Goal: Task Accomplishment & Management: Manage account settings

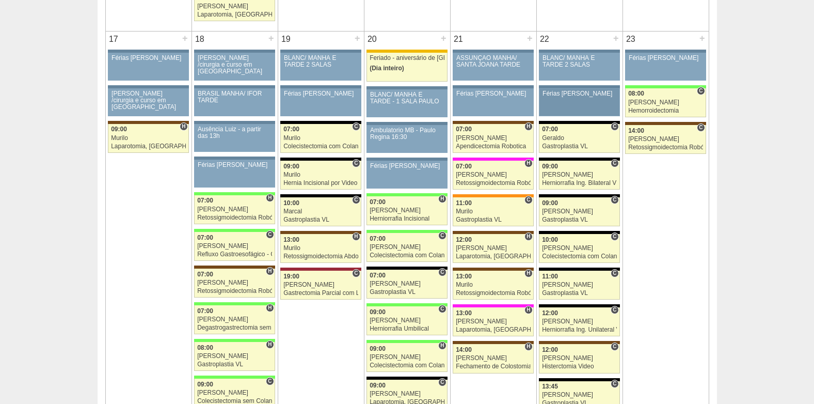
scroll to position [1600, 0]
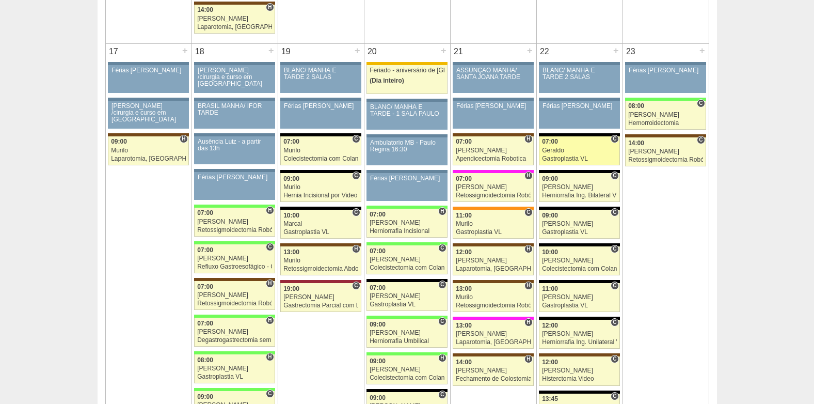
click at [579, 151] on div "Geraldo" at bounding box center [579, 150] width 75 height 7
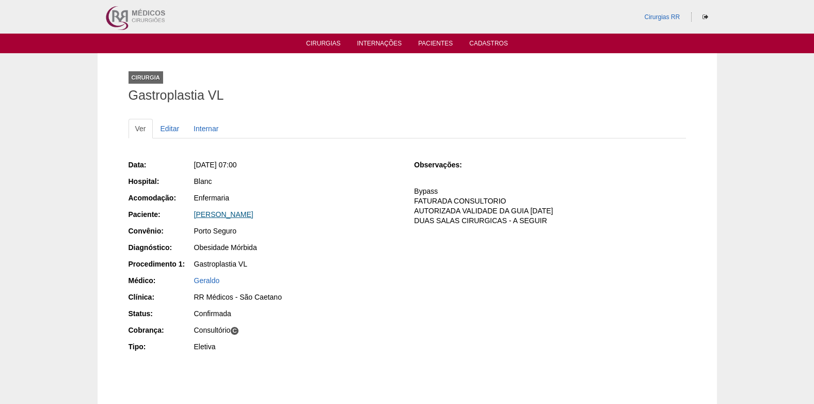
click at [242, 215] on link "Vanessa Oliveira Ribeiro" at bounding box center [223, 214] width 59 height 8
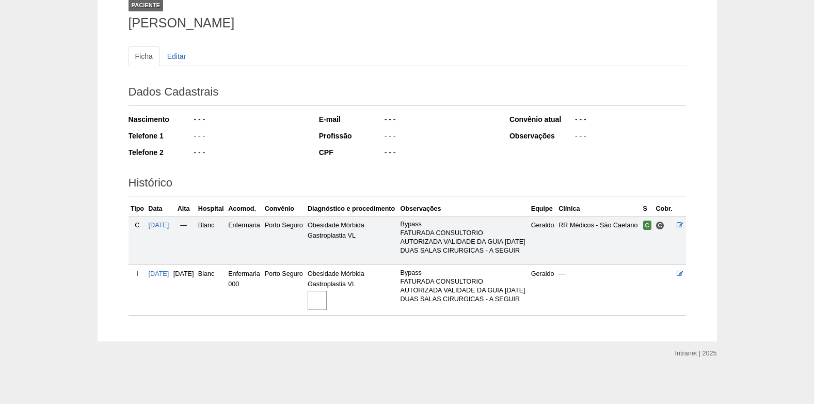
scroll to position [98, 0]
click at [327, 291] on img at bounding box center [317, 300] width 19 height 19
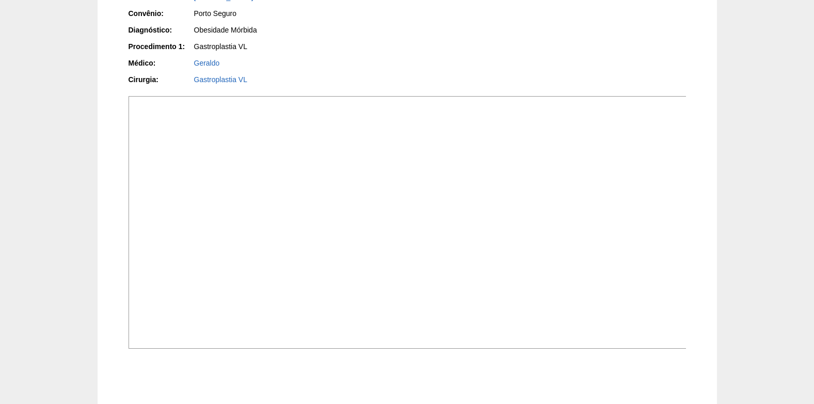
scroll to position [258, 0]
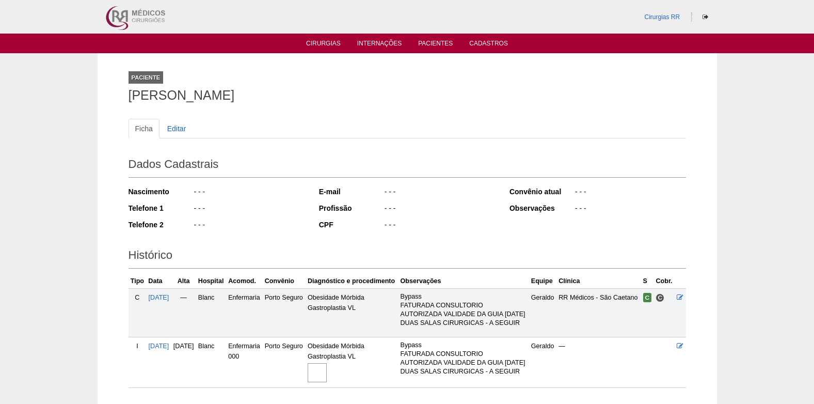
scroll to position [98, 0]
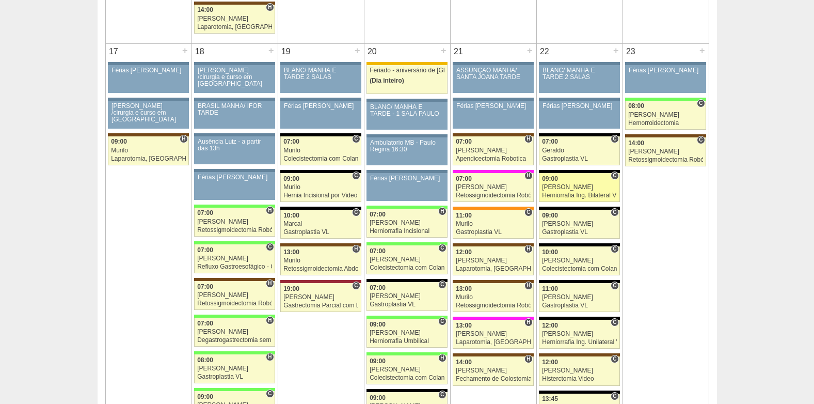
scroll to position [1600, 0]
click at [573, 185] on div "[PERSON_NAME]" at bounding box center [579, 187] width 75 height 7
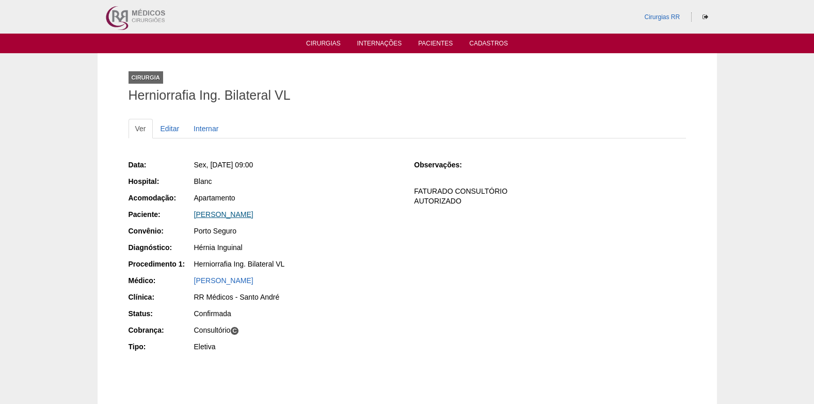
click at [227, 210] on link "[PERSON_NAME]" at bounding box center [223, 214] width 59 height 8
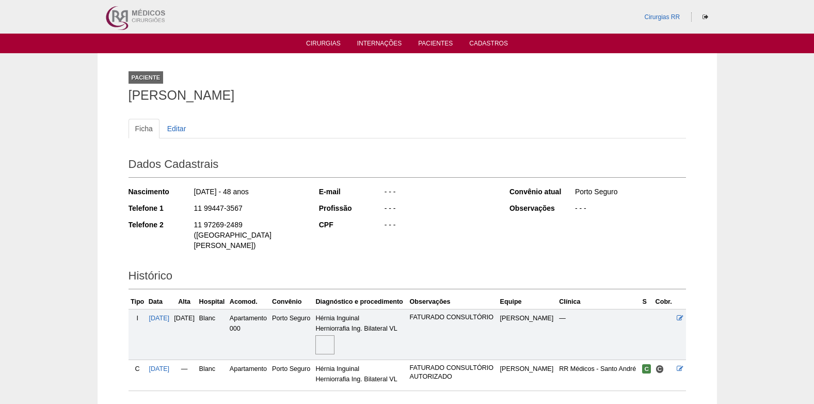
scroll to position [65, 0]
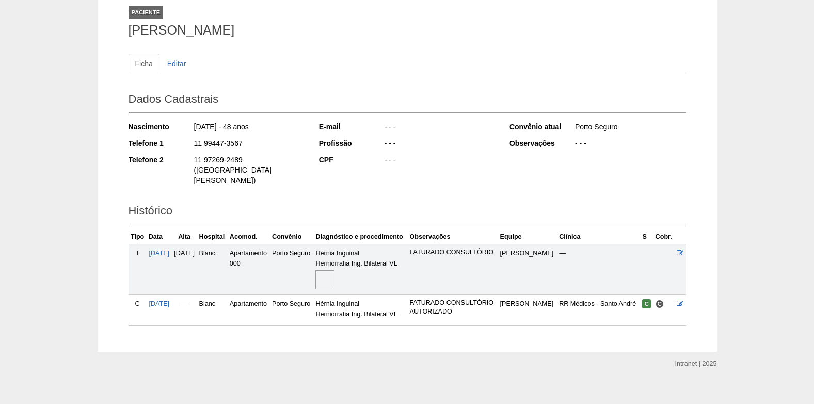
click at [335, 270] on img at bounding box center [324, 279] width 19 height 19
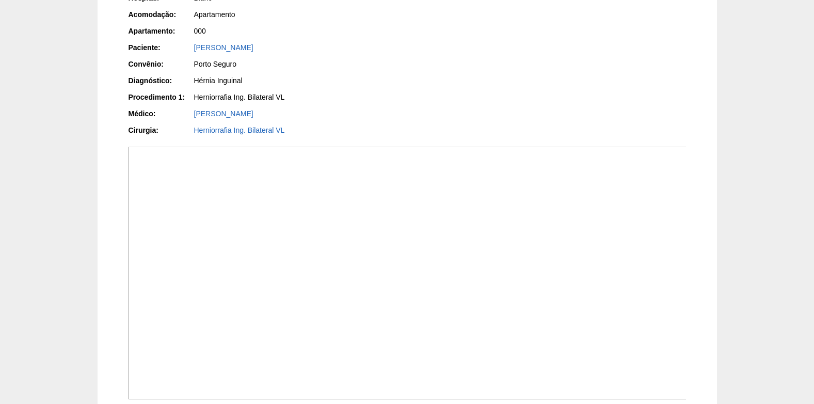
scroll to position [206, 0]
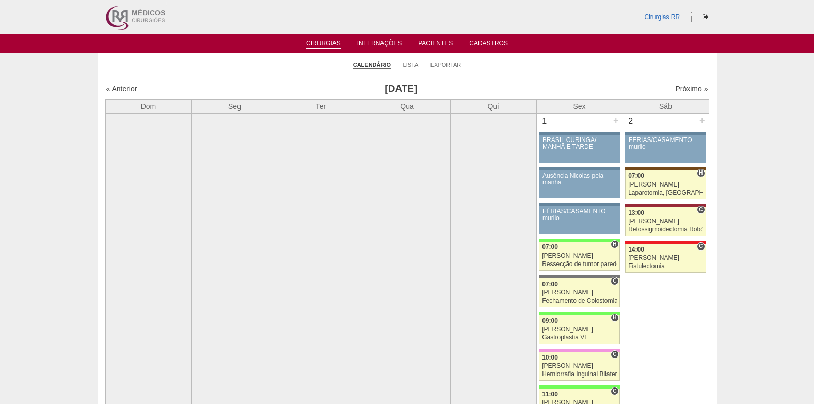
scroll to position [1600, 0]
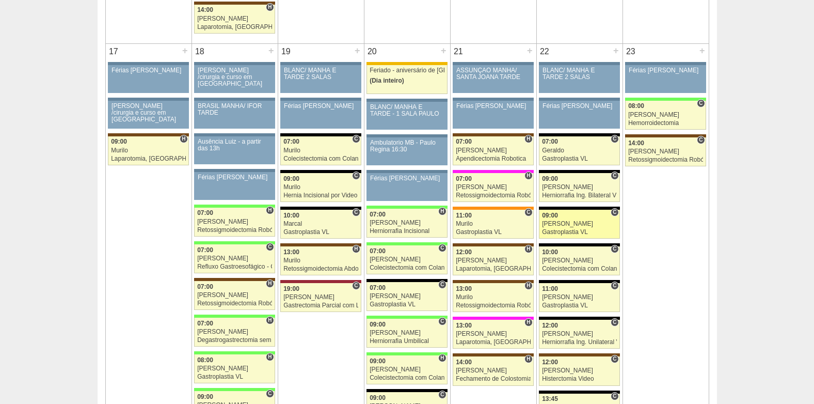
click at [581, 233] on div "Gastroplastia VL" at bounding box center [579, 232] width 75 height 7
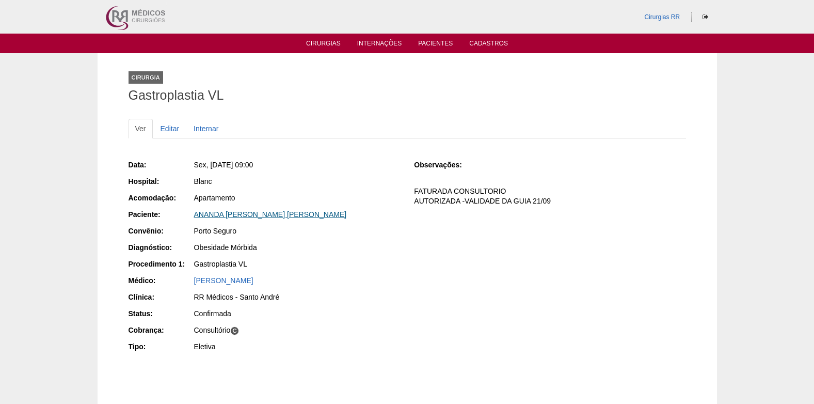
click at [230, 215] on link "ANANDA [PERSON_NAME] [PERSON_NAME]" at bounding box center [270, 214] width 153 height 8
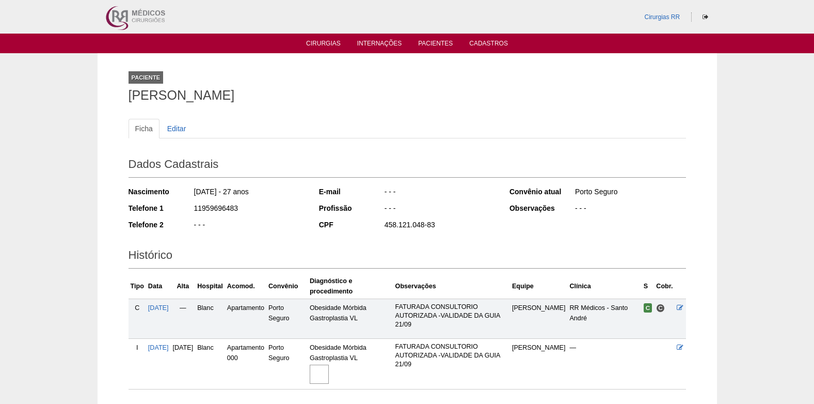
scroll to position [74, 0]
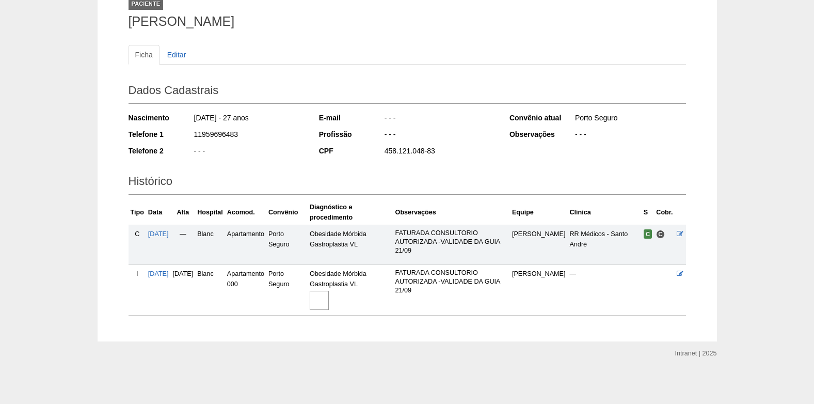
click at [329, 306] on img at bounding box center [319, 300] width 19 height 19
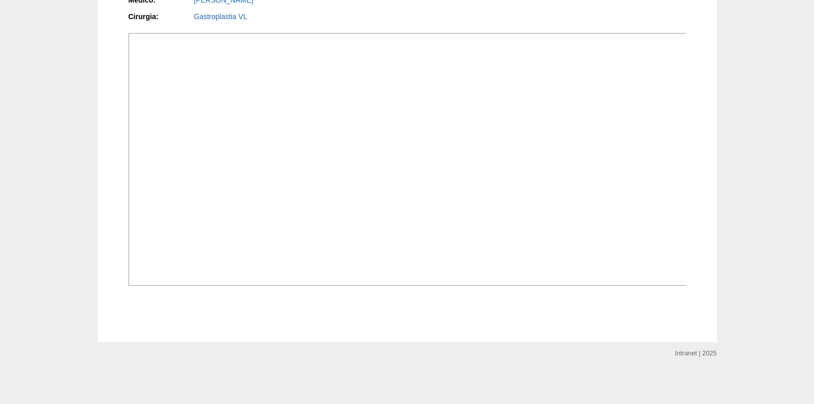
scroll to position [314, 0]
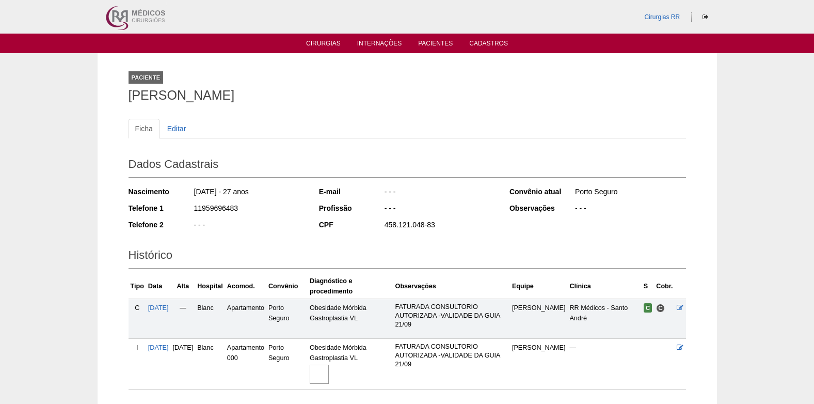
scroll to position [71, 0]
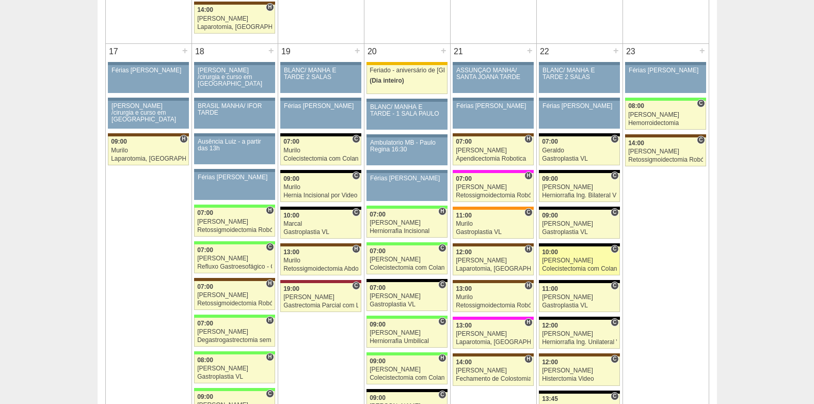
scroll to position [1600, 0]
click at [567, 262] on div "[PERSON_NAME]" at bounding box center [579, 260] width 75 height 7
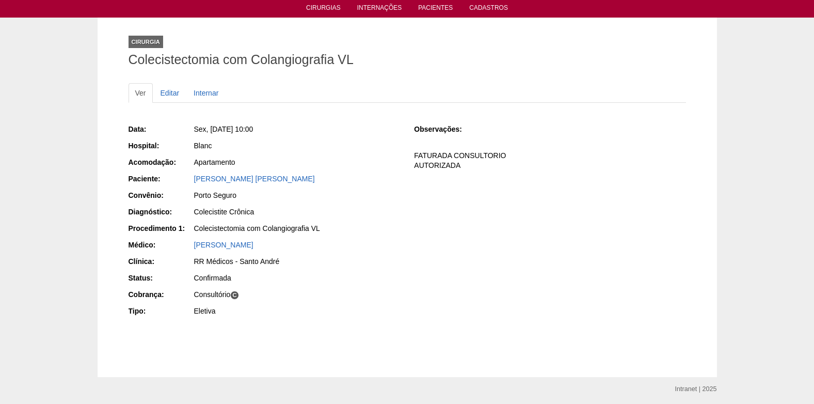
scroll to position [71, 0]
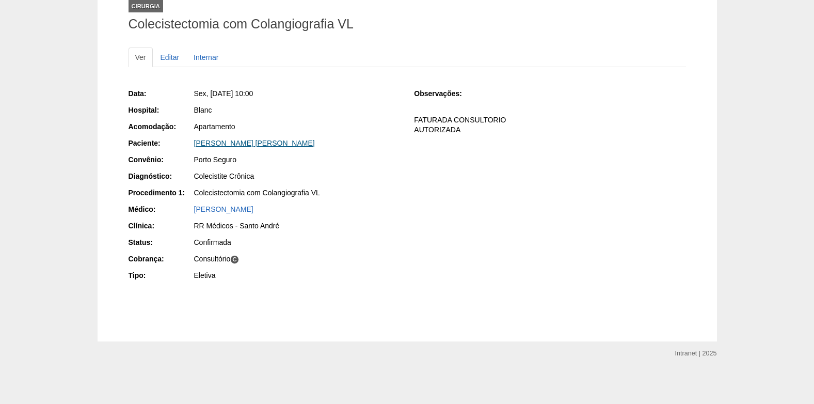
click at [245, 145] on link "MILENA XAVIER ALVES ROSA" at bounding box center [254, 143] width 121 height 8
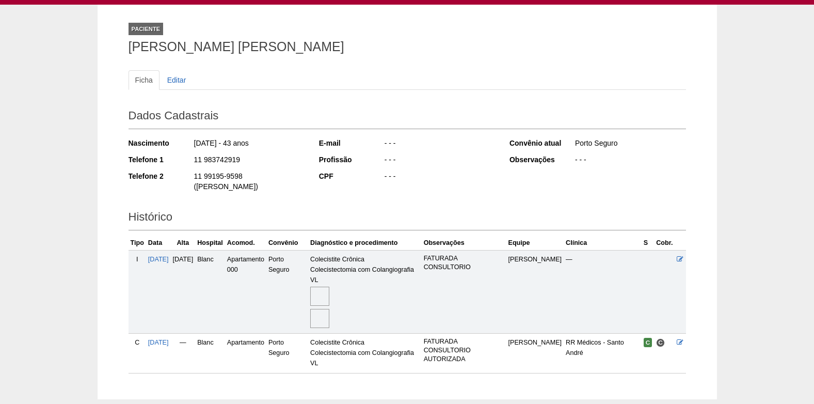
scroll to position [96, 0]
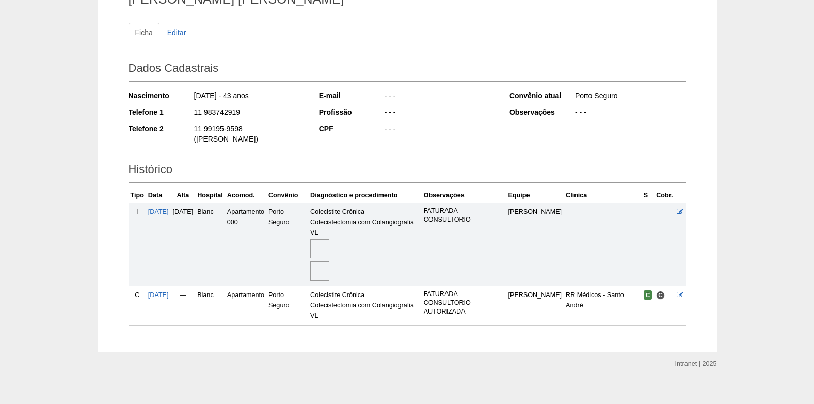
click at [329, 239] on img at bounding box center [319, 248] width 19 height 19
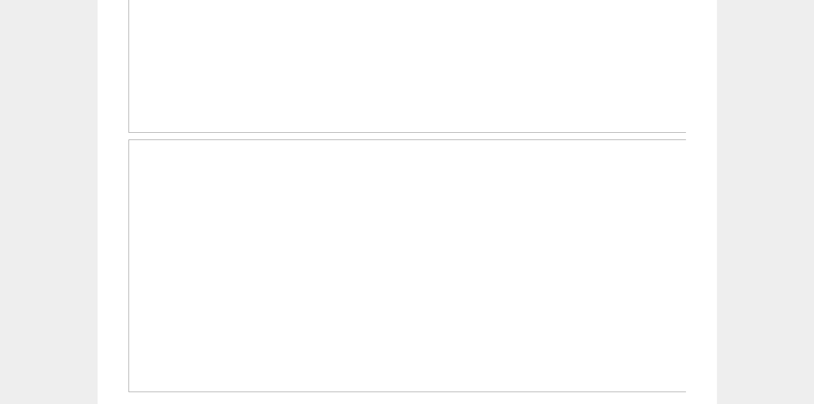
scroll to position [573, 0]
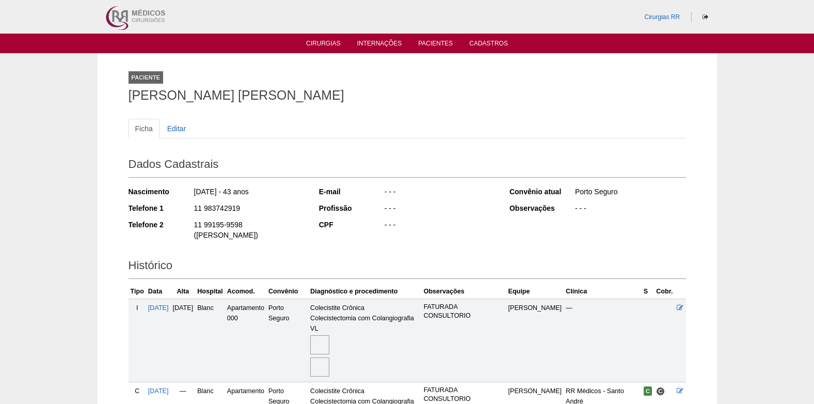
scroll to position [96, 0]
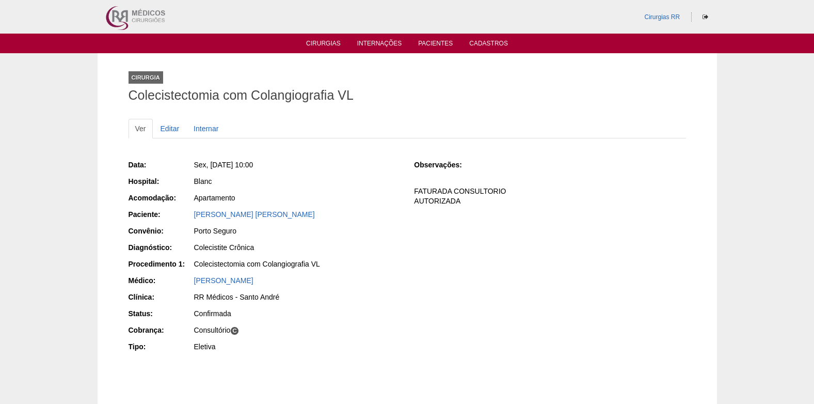
scroll to position [71, 0]
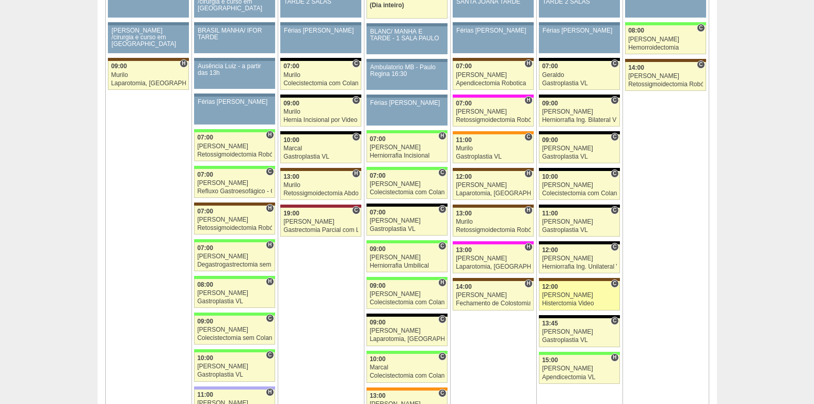
scroll to position [1755, 0]
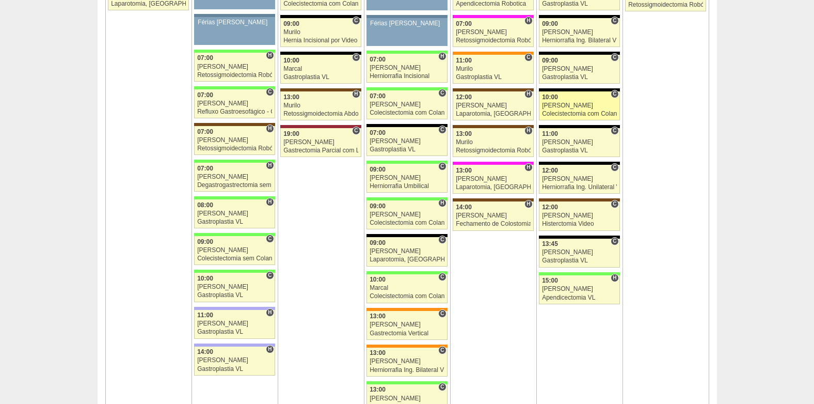
click at [570, 108] on div "[PERSON_NAME]" at bounding box center [579, 105] width 75 height 7
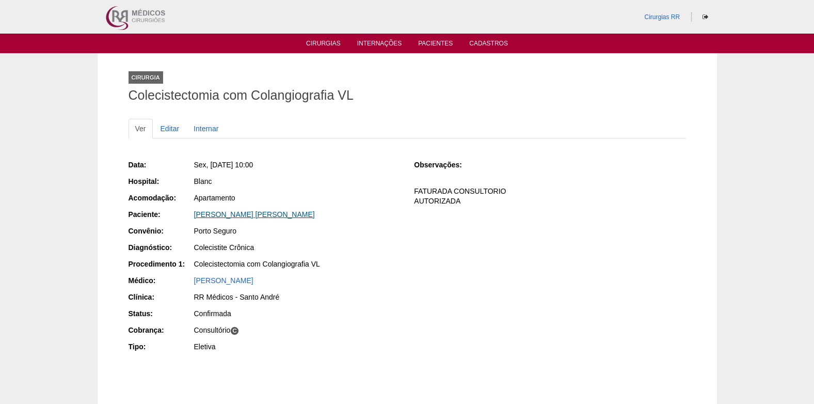
click at [250, 216] on link "[PERSON_NAME] [PERSON_NAME]" at bounding box center [254, 214] width 121 height 8
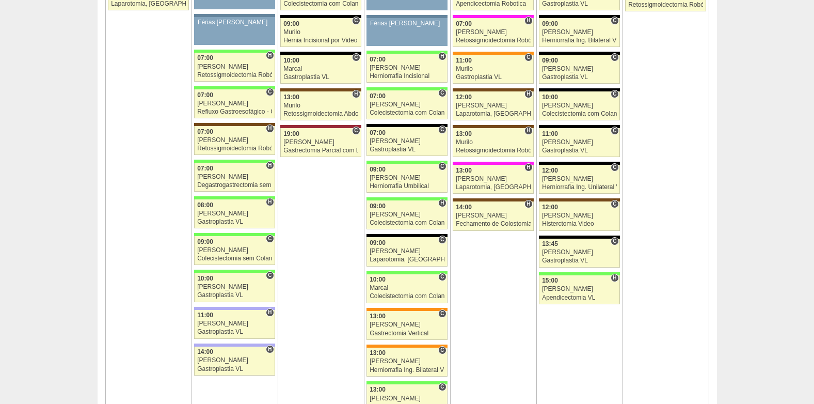
scroll to position [1755, 0]
click at [551, 135] on span "11:00" at bounding box center [550, 133] width 16 height 7
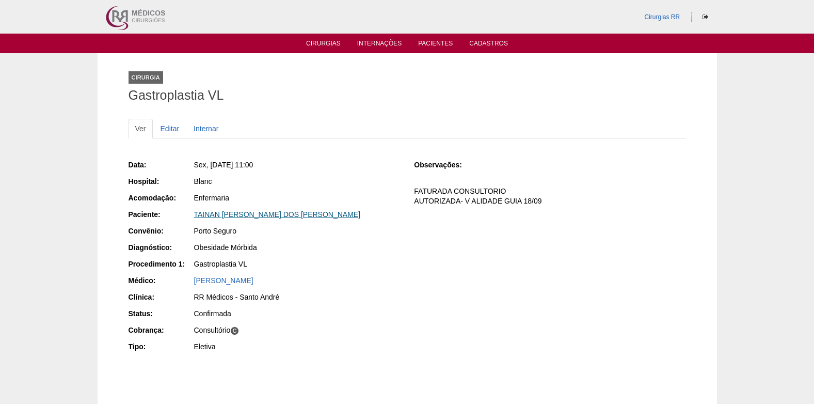
click at [236, 213] on link "TAINAN DE CAMILLO DOS SANTOS MOREIRA" at bounding box center [277, 214] width 167 height 8
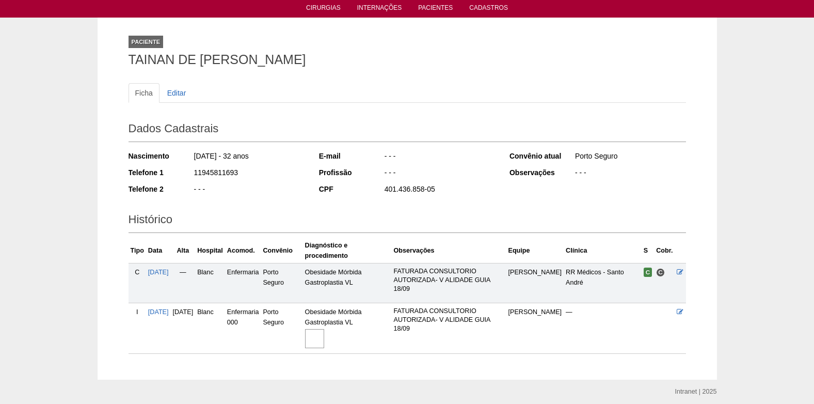
scroll to position [74, 0]
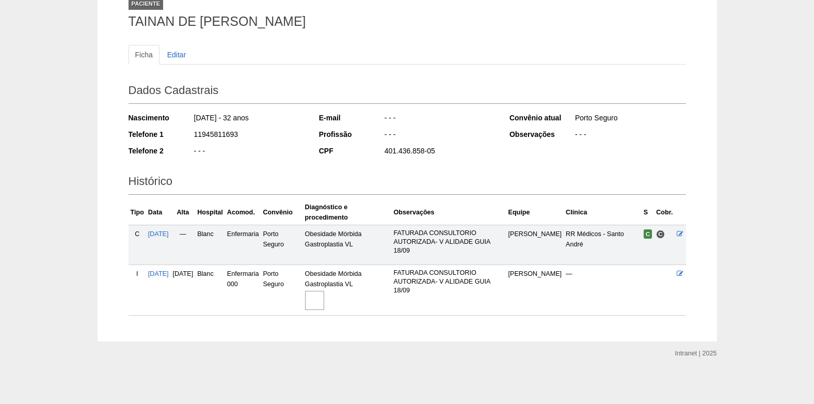
click at [324, 296] on img at bounding box center [314, 300] width 19 height 19
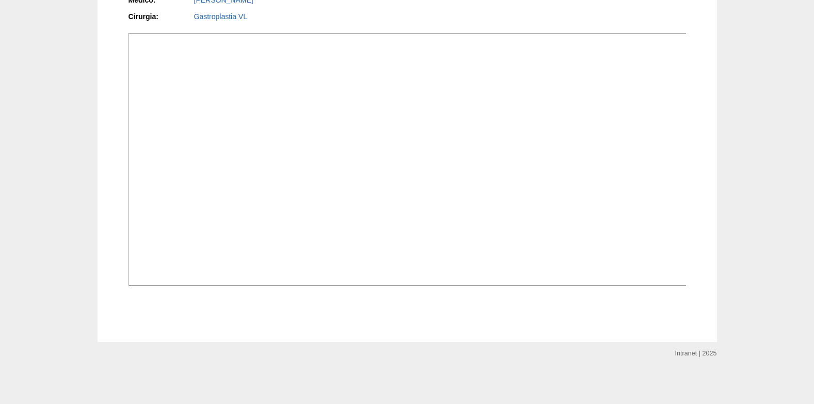
scroll to position [314, 0]
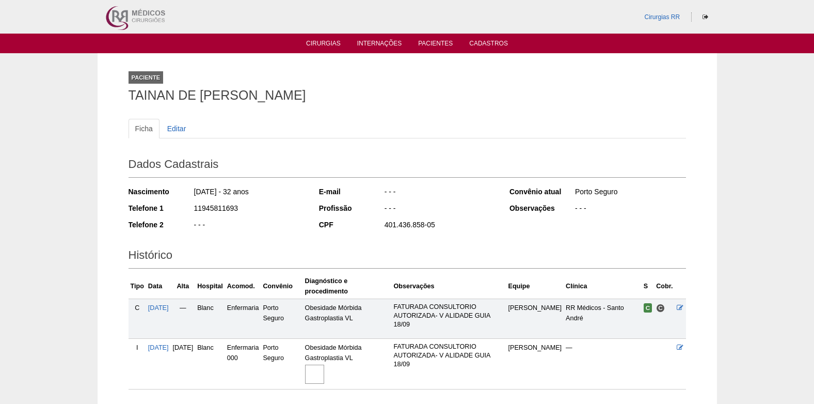
scroll to position [71, 0]
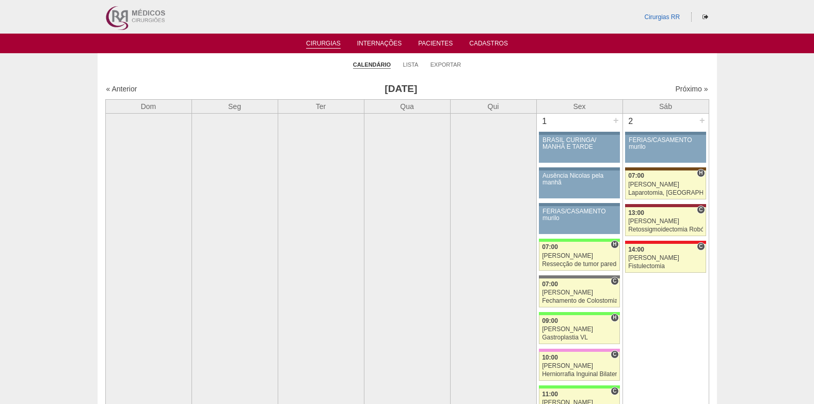
scroll to position [1755, 0]
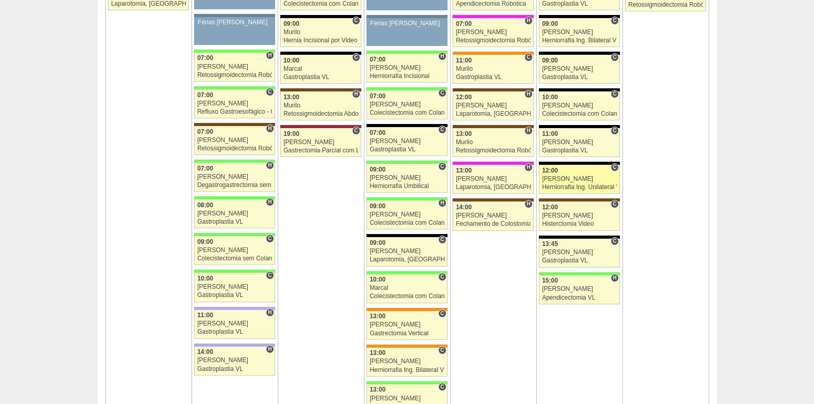
click at [565, 174] on link "88356 Luiz Guilherme C 12:00 Luiz Guilherme Herniorrafia Ing. Unilateral VL Hos…" at bounding box center [579, 179] width 81 height 29
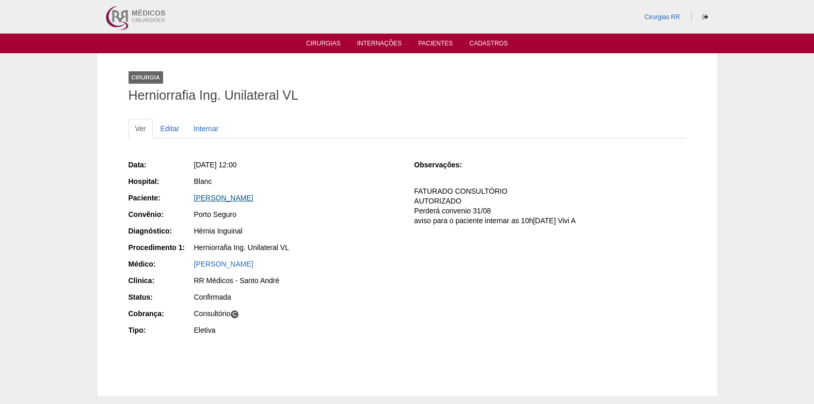
click at [230, 197] on link "GABRIEL RODRIGUES ALVES" at bounding box center [223, 198] width 59 height 8
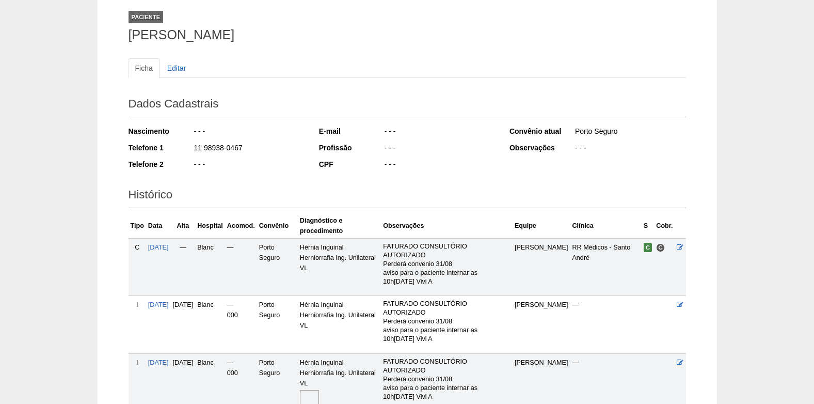
scroll to position [159, 0]
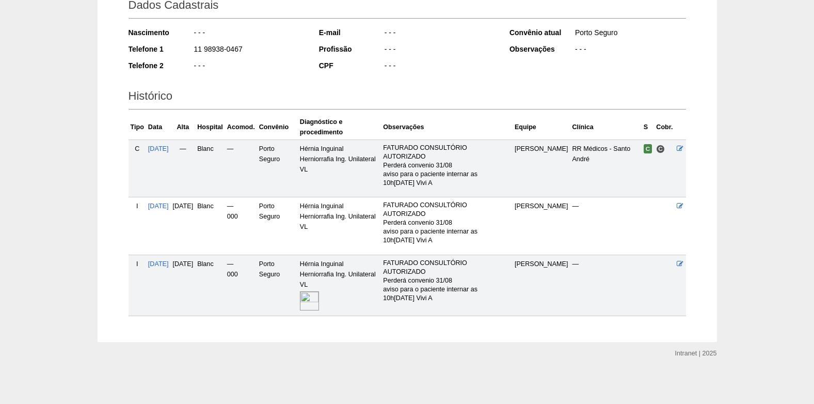
click at [319, 304] on img at bounding box center [309, 300] width 19 height 19
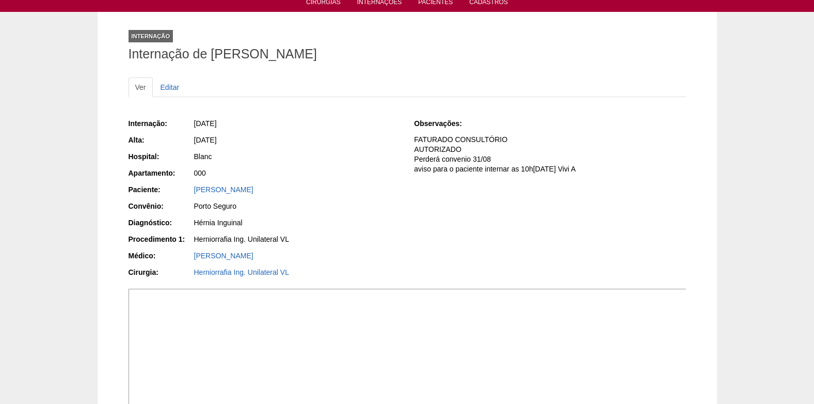
scroll to position [39, 0]
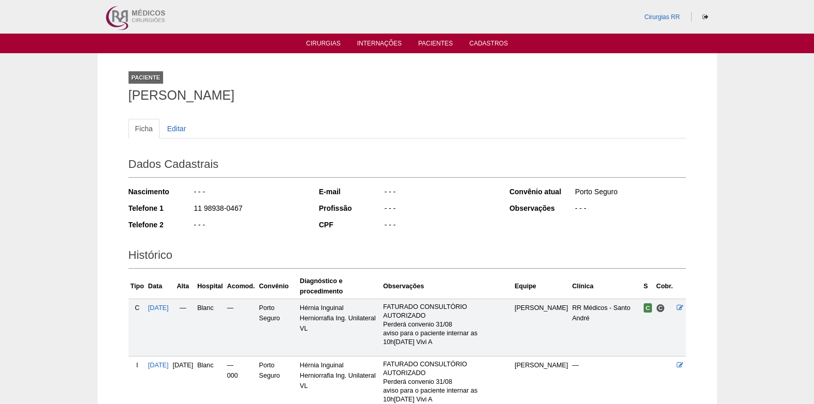
scroll to position [155, 0]
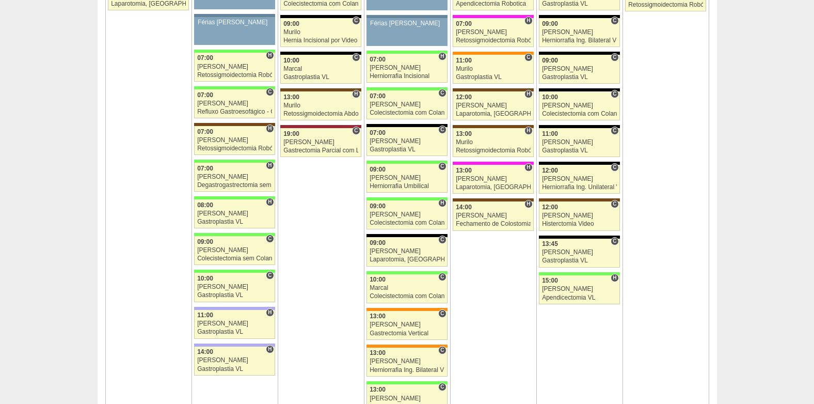
scroll to position [1755, 0]
click at [574, 247] on div "13:45" at bounding box center [579, 244] width 75 height 7
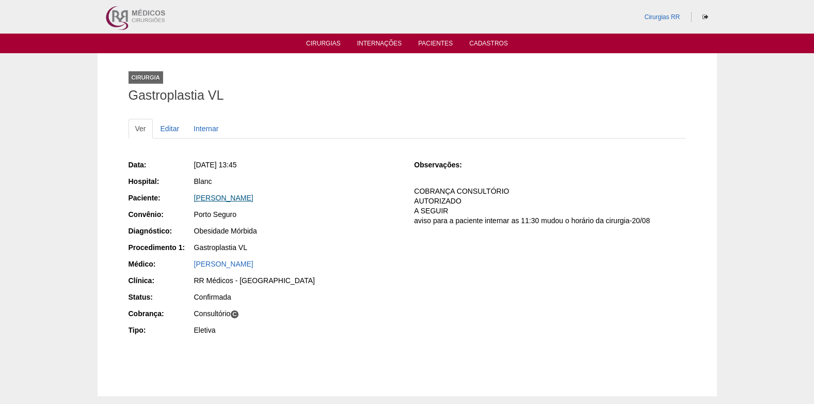
click at [220, 197] on link "[PERSON_NAME]" at bounding box center [223, 198] width 59 height 8
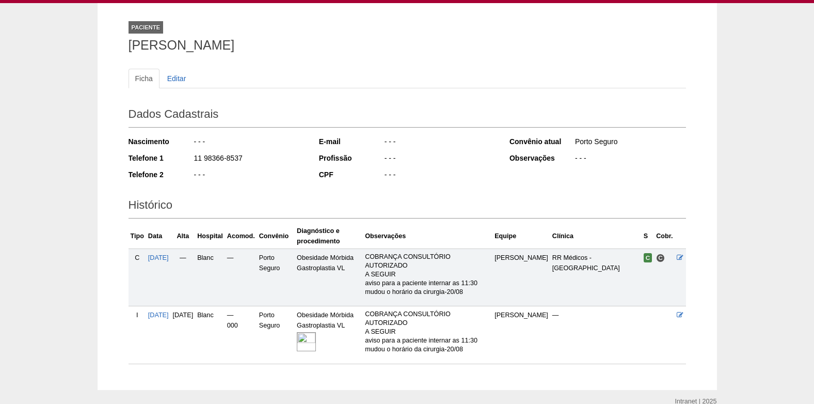
scroll to position [98, 0]
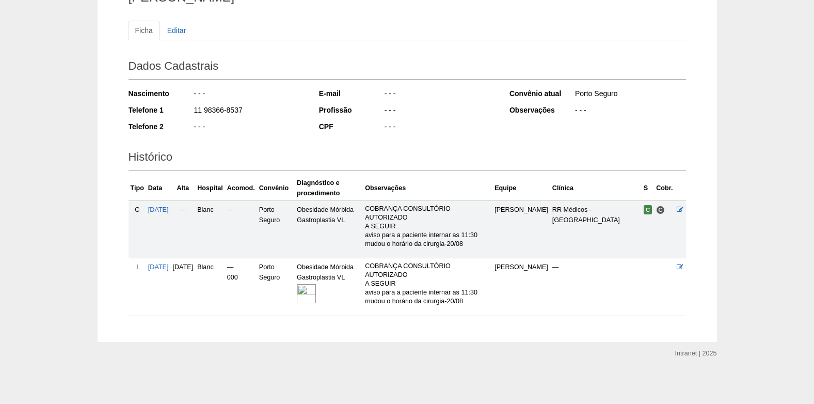
click at [316, 292] on img at bounding box center [306, 293] width 19 height 19
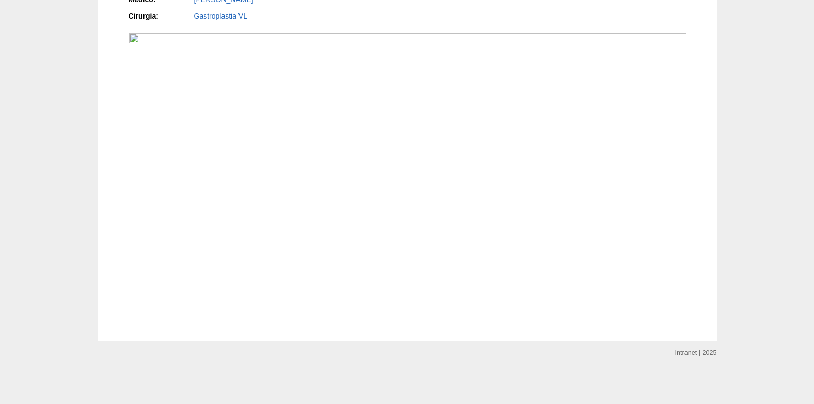
scroll to position [1084, 0]
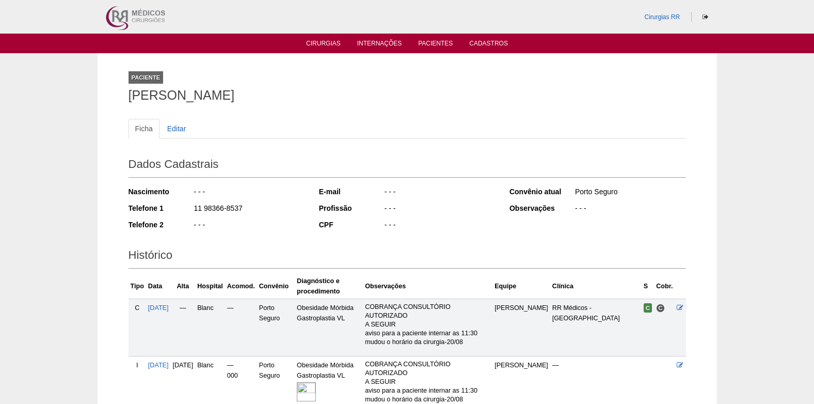
scroll to position [98, 0]
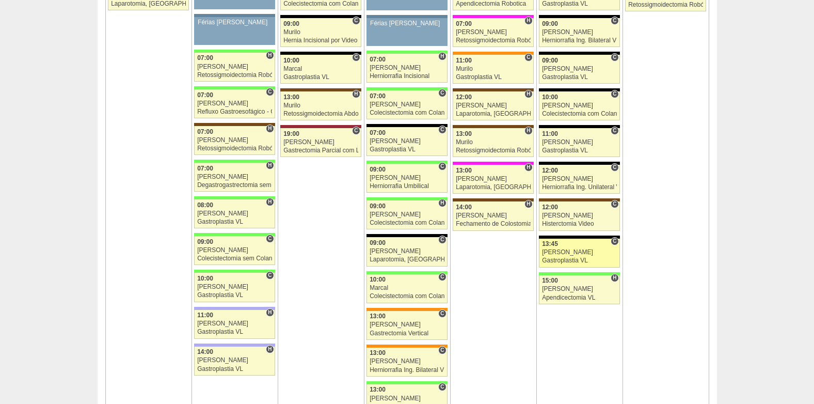
scroll to position [1755, 0]
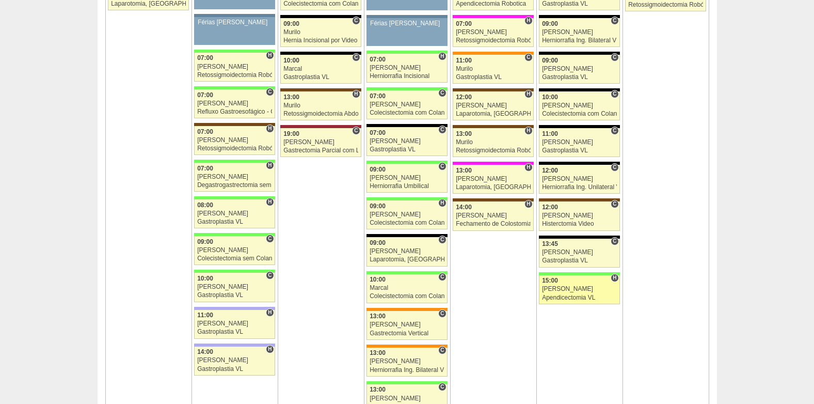
click at [576, 287] on div "[PERSON_NAME]" at bounding box center [579, 288] width 75 height 7
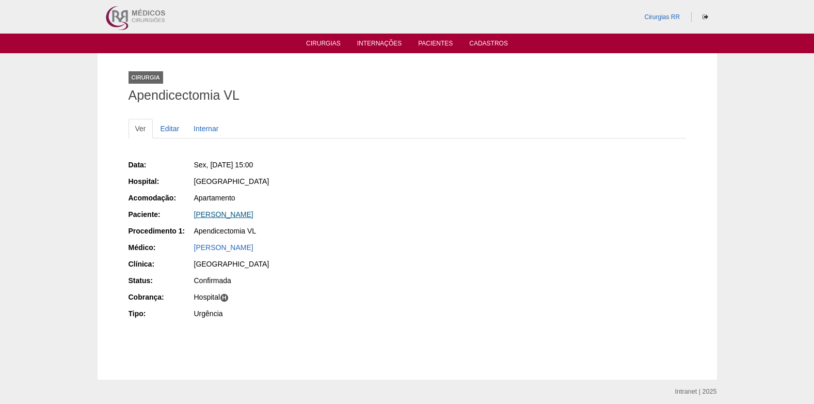
click at [220, 213] on link "[PERSON_NAME]" at bounding box center [223, 214] width 59 height 8
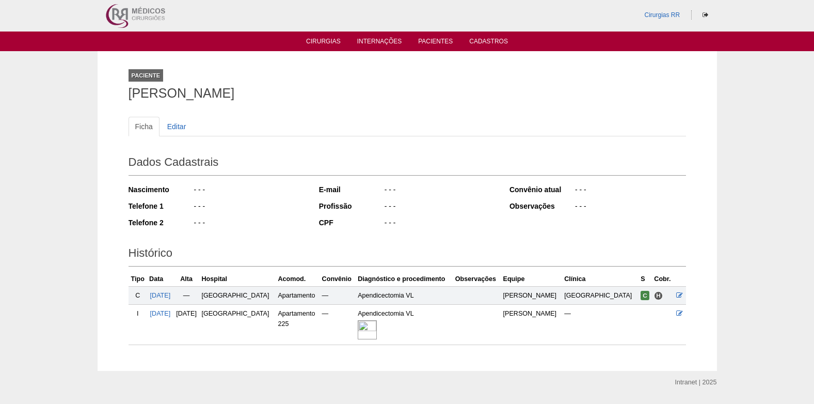
scroll to position [31, 0]
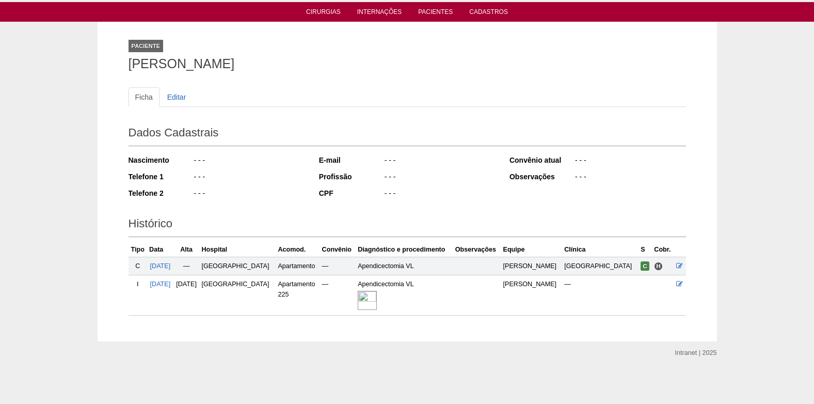
click at [377, 300] on img at bounding box center [367, 300] width 19 height 19
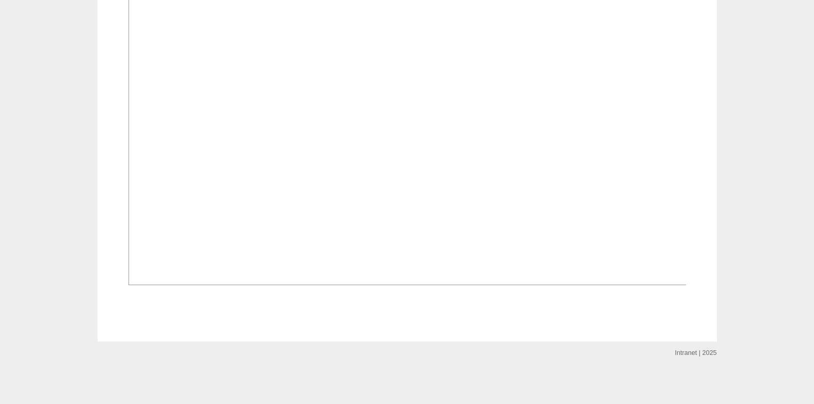
scroll to position [773, 0]
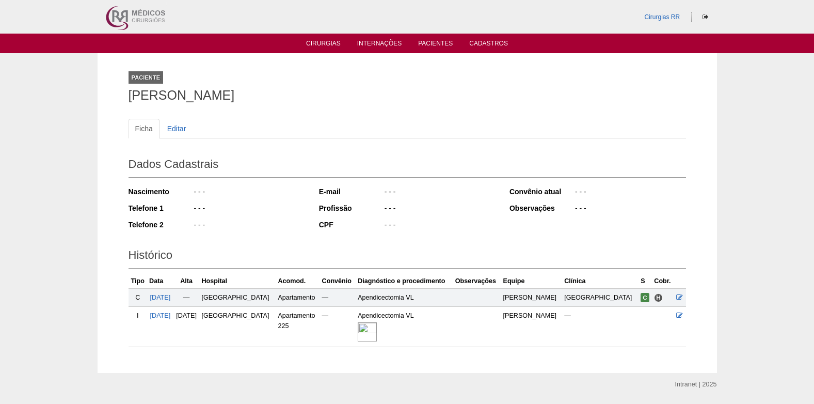
scroll to position [31, 0]
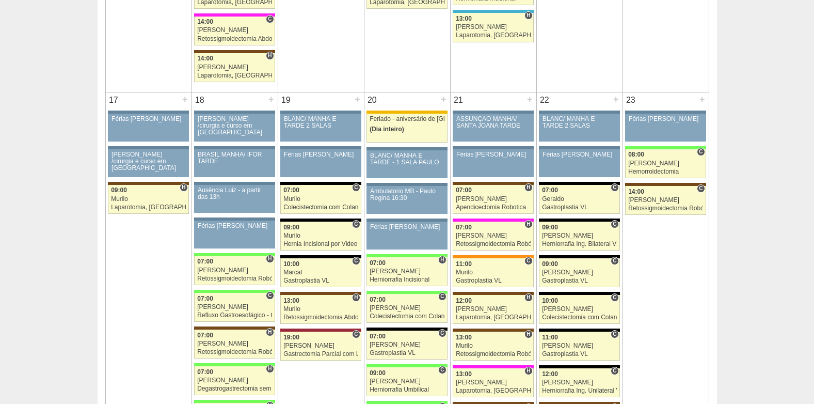
scroll to position [1549, 0]
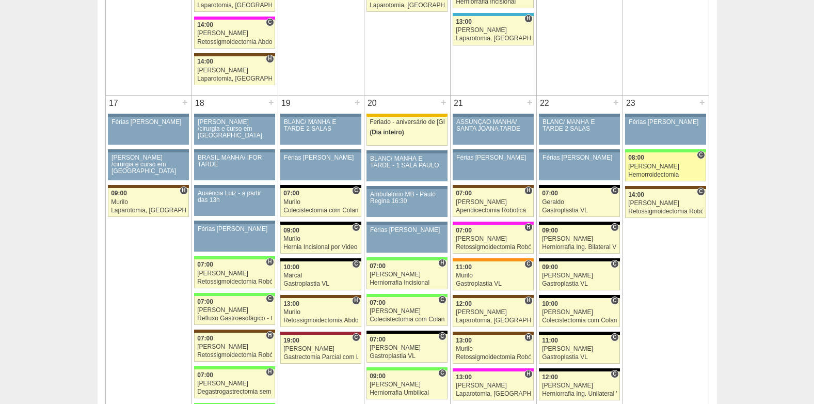
click at [663, 167] on div "[PERSON_NAME]" at bounding box center [665, 166] width 75 height 7
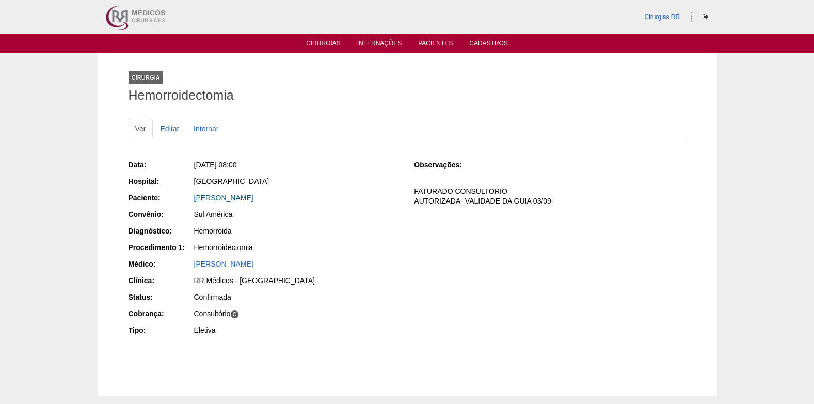
click at [253, 200] on link "Fernanda Martins Mozardo" at bounding box center [223, 198] width 59 height 8
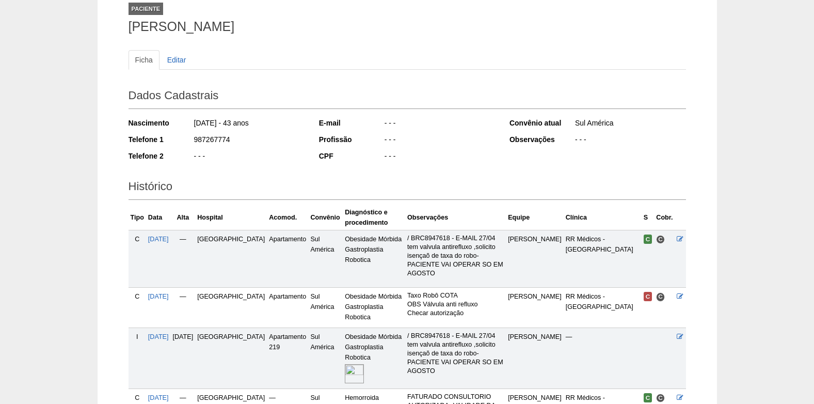
scroll to position [163, 0]
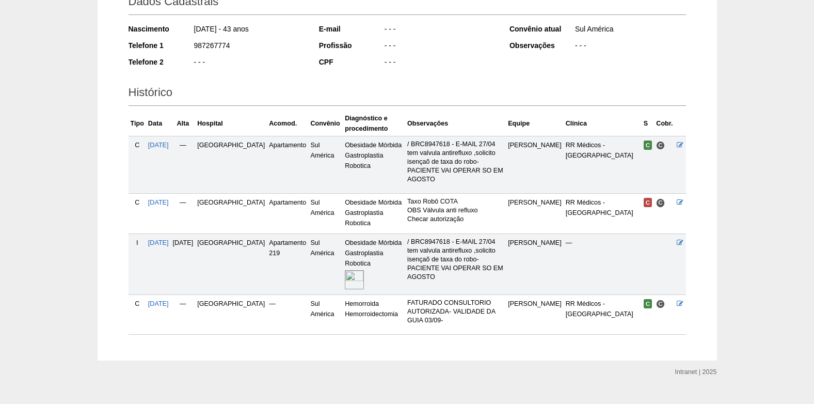
click at [345, 270] on img at bounding box center [354, 279] width 19 height 19
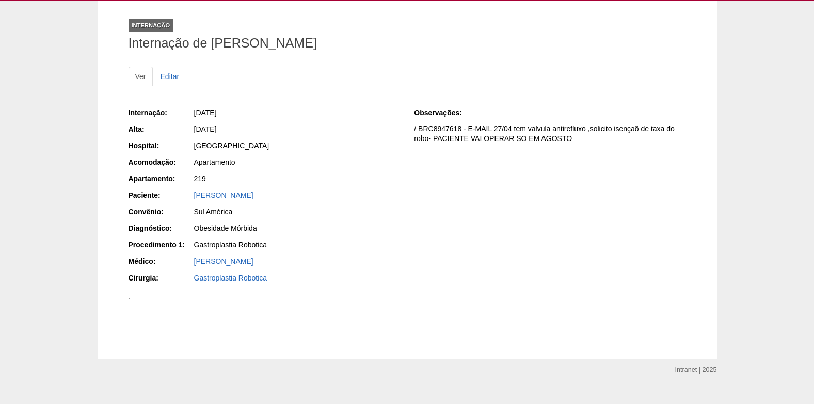
scroll to position [52, 0]
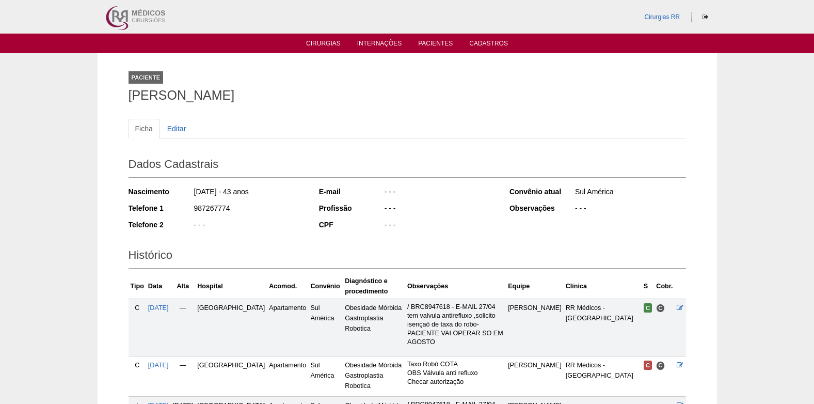
scroll to position [159, 0]
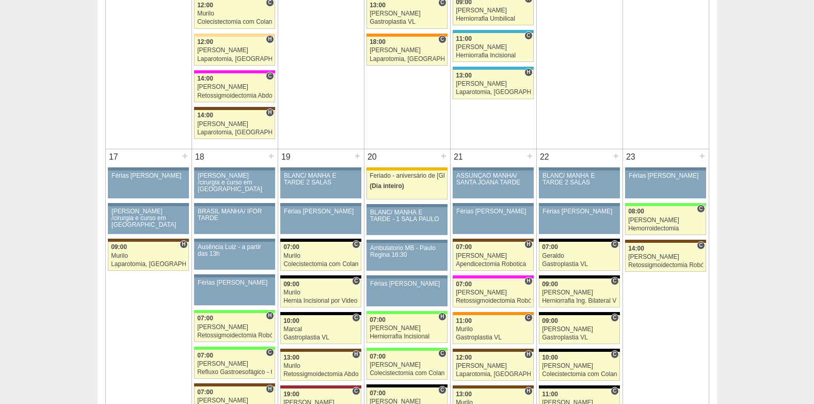
scroll to position [1445, 0]
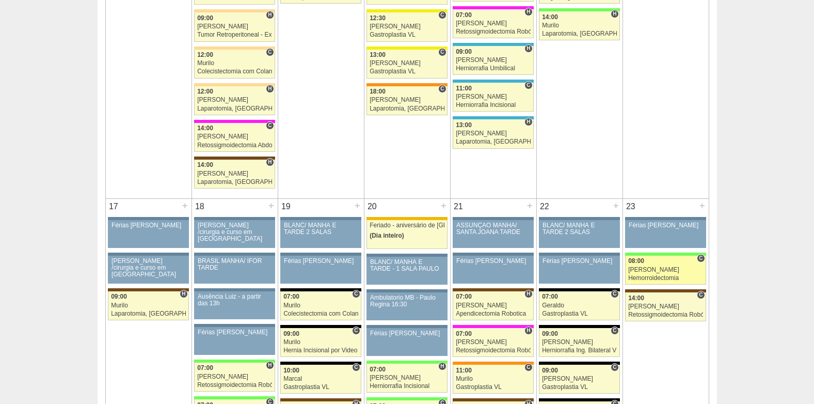
click at [663, 272] on div "Juliana" at bounding box center [665, 269] width 75 height 7
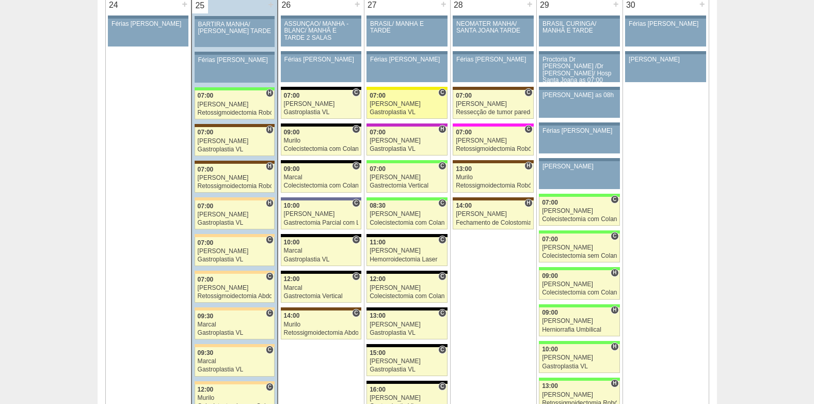
scroll to position [2323, 0]
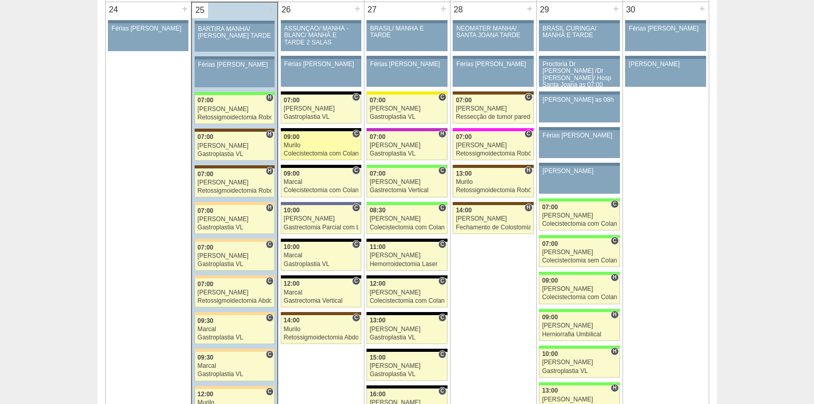
click at [303, 139] on div "09:00" at bounding box center [321, 137] width 74 height 7
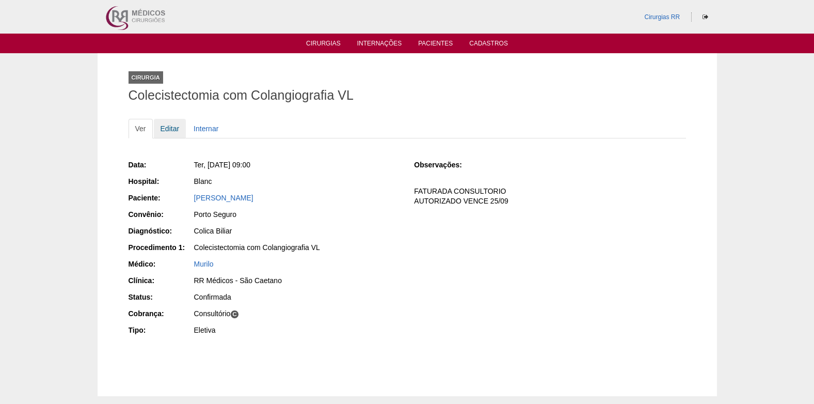
click at [173, 126] on link "Editar" at bounding box center [170, 129] width 33 height 20
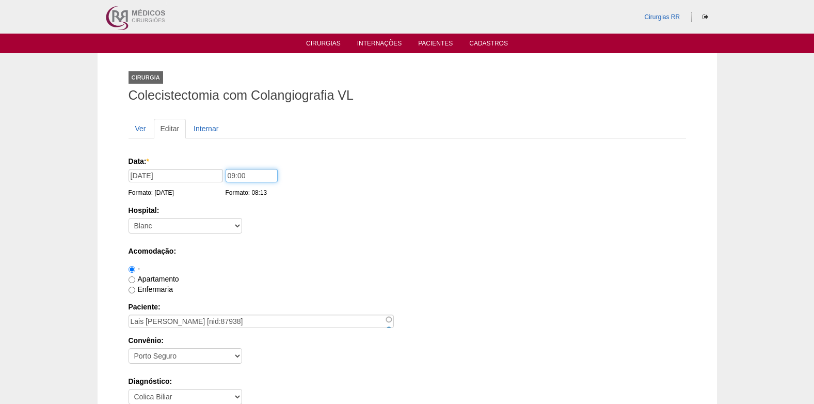
drag, startPoint x: 231, startPoint y: 176, endPoint x: 248, endPoint y: 227, distance: 53.4
click at [232, 177] on input "09:00" at bounding box center [252, 175] width 52 height 13
type input "07:00"
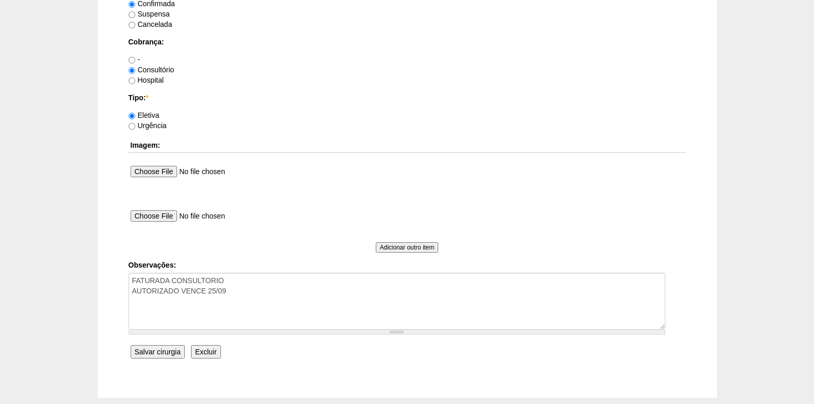
scroll to position [927, 0]
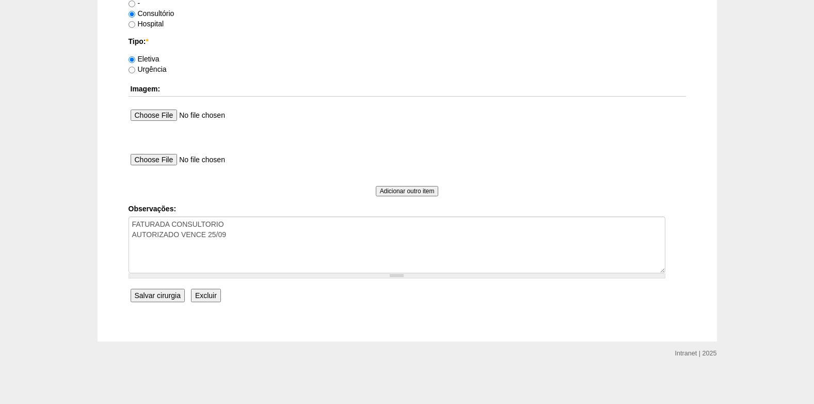
click at [151, 298] on input "Salvar cirurgia" at bounding box center [158, 295] width 54 height 13
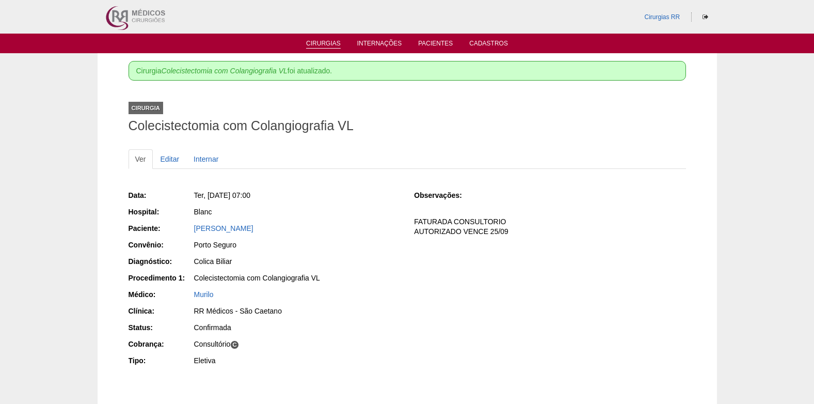
click at [335, 39] on li "Cirurgias" at bounding box center [323, 43] width 49 height 8
click at [333, 42] on link "Cirurgias" at bounding box center [323, 44] width 35 height 9
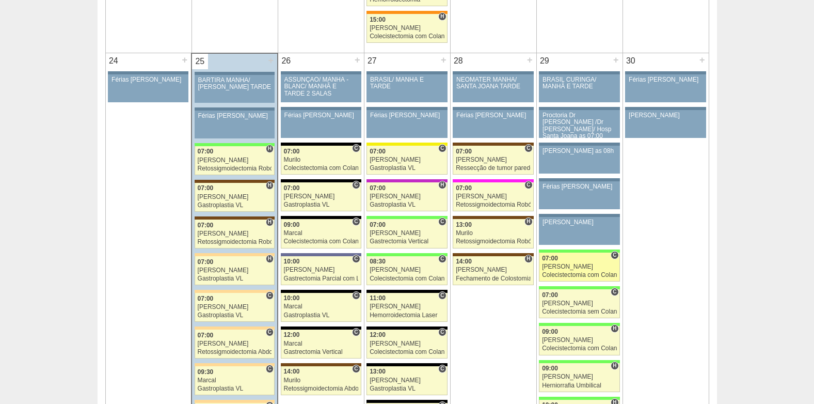
scroll to position [2323, 0]
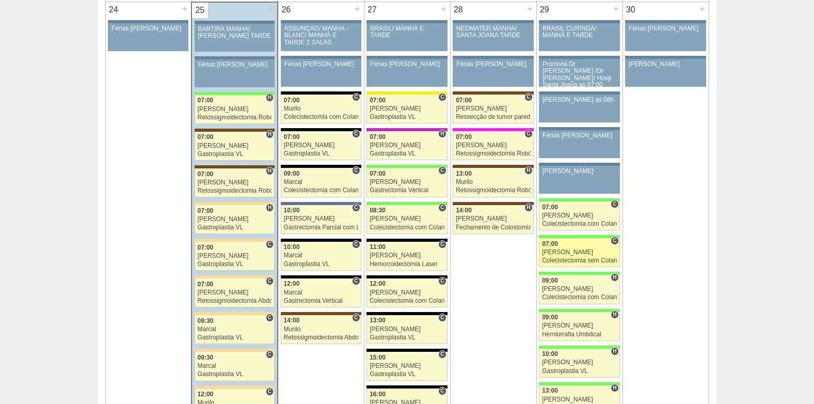
click at [591, 255] on div "Nathan" at bounding box center [579, 252] width 75 height 7
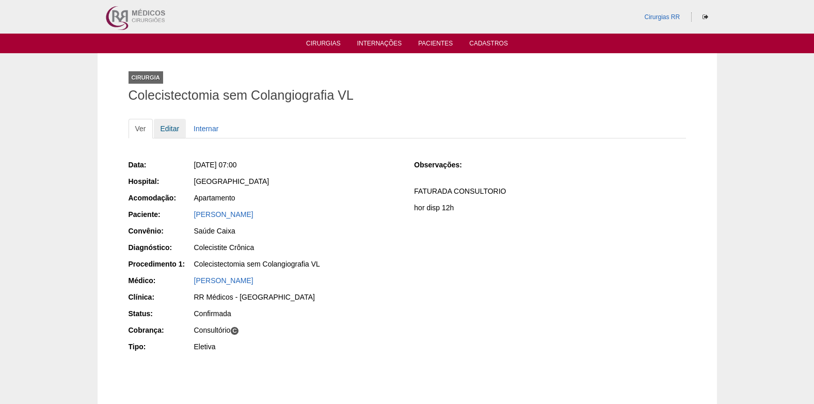
click at [171, 129] on link "Editar" at bounding box center [170, 129] width 33 height 20
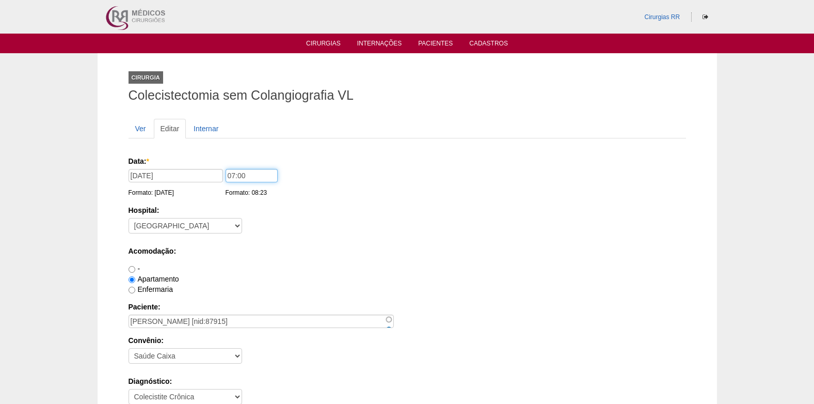
click at [230, 173] on input "07:00" at bounding box center [252, 175] width 52 height 13
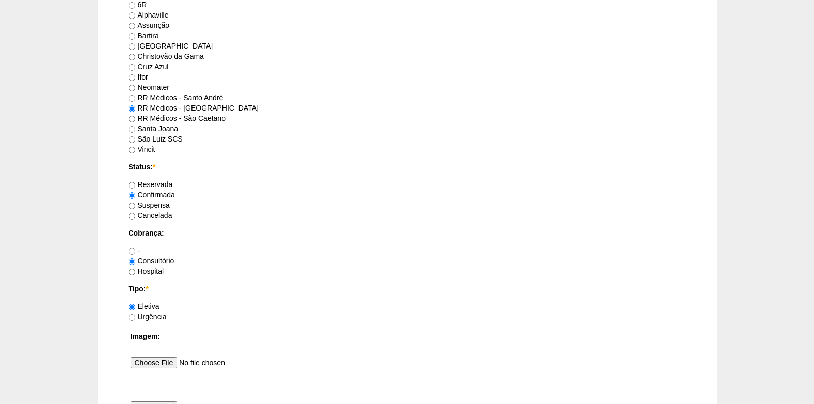
scroll to position [927, 0]
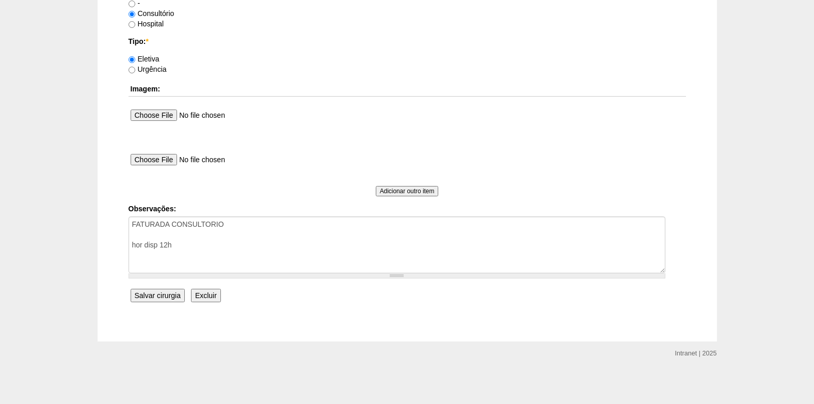
type input "06:30"
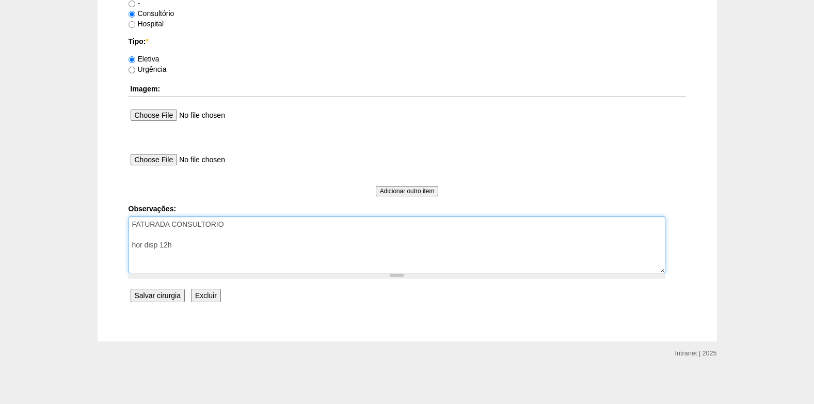
drag, startPoint x: 198, startPoint y: 248, endPoint x: 135, endPoint y: 249, distance: 62.5
click at [135, 249] on textarea "FATURADA CONSULTORIO hor disp 12h" at bounding box center [397, 244] width 537 height 57
type textarea "FATURADA CONSULTORIO"
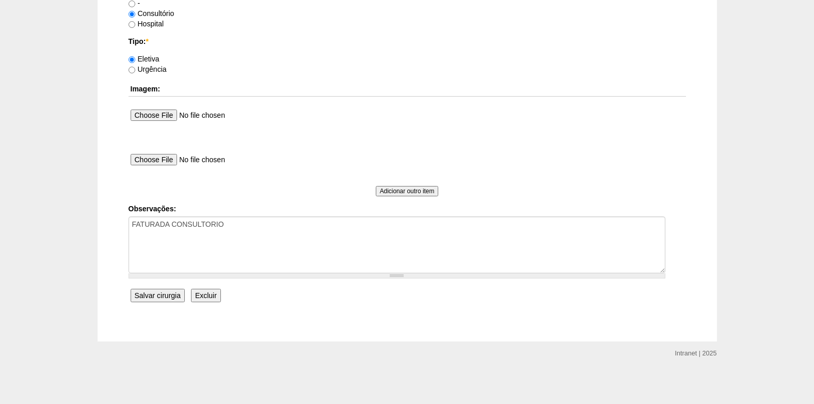
click at [160, 293] on input "Salvar cirurgia" at bounding box center [158, 295] width 54 height 13
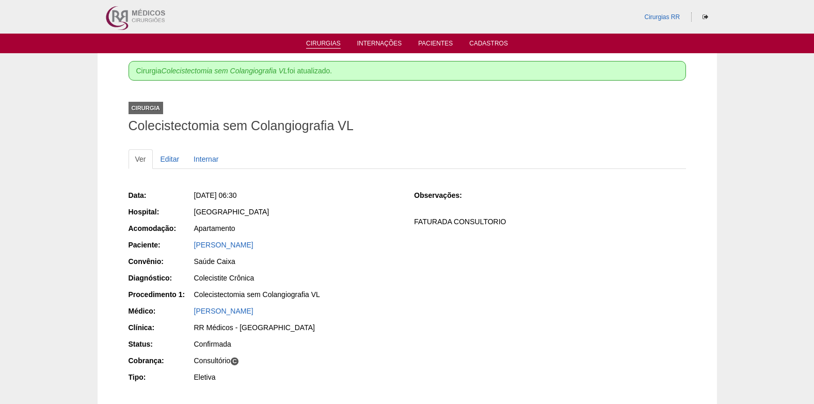
click at [327, 41] on link "Cirurgias" at bounding box center [323, 44] width 35 height 9
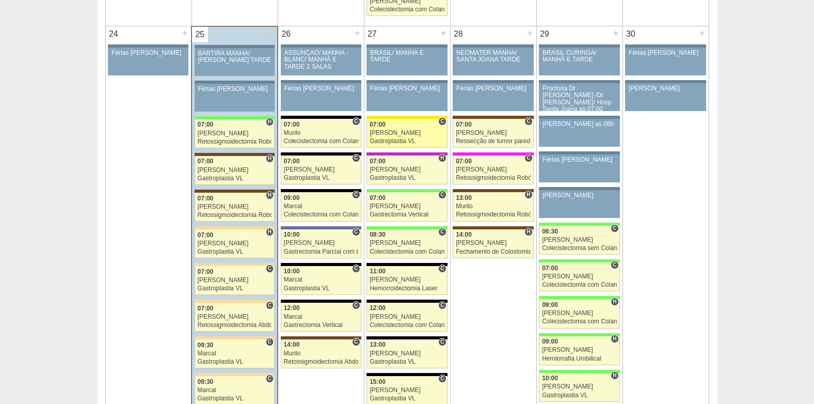
scroll to position [2220, 0]
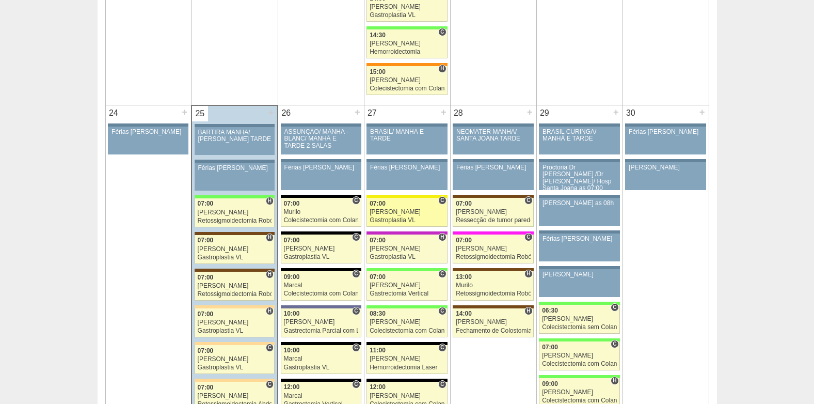
click at [392, 206] on div "07:00" at bounding box center [407, 203] width 75 height 7
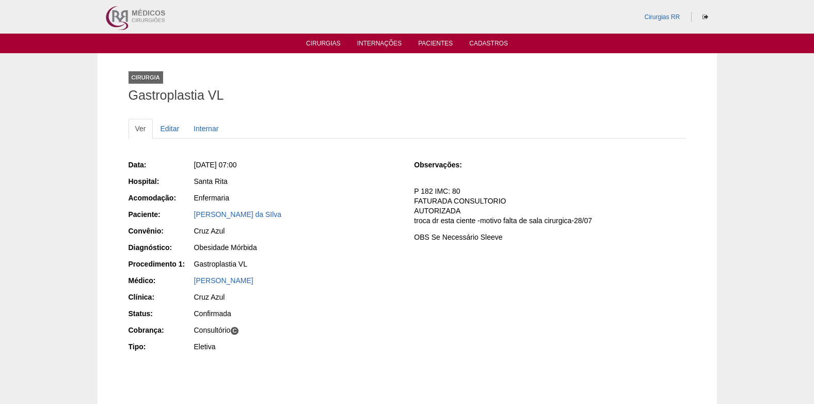
drag, startPoint x: 202, startPoint y: 217, endPoint x: 280, endPoint y: 218, distance: 77.4
click at [280, 218] on div "Paciente: [PERSON_NAME] da SIlva" at bounding box center [265, 215] width 272 height 13
click at [313, 47] on link "Cirurgias" at bounding box center [323, 44] width 35 height 9
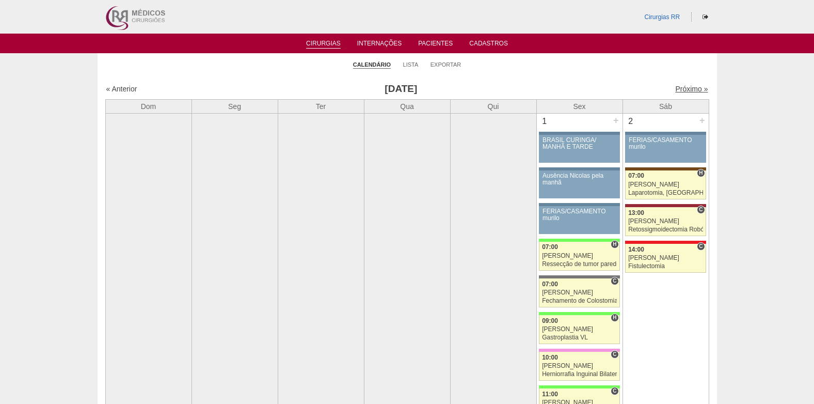
click at [677, 85] on link "Próximo »" at bounding box center [691, 89] width 33 height 8
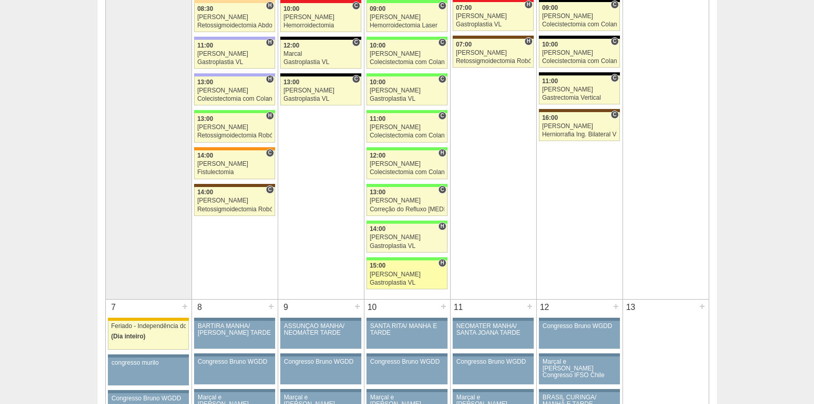
scroll to position [310, 0]
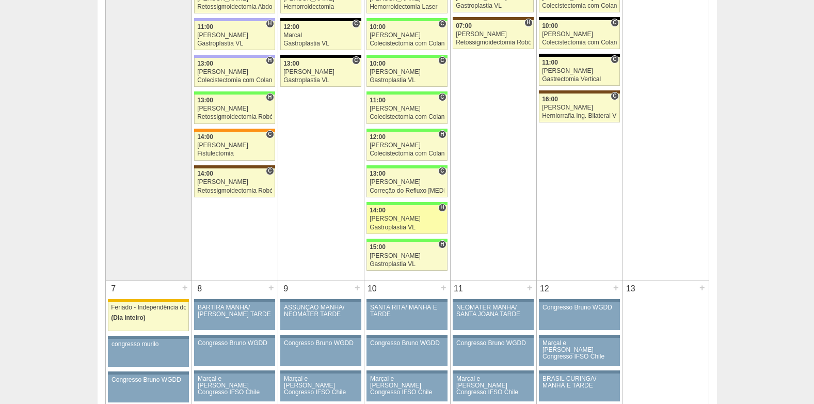
click at [388, 219] on div "[PERSON_NAME]" at bounding box center [407, 218] width 75 height 7
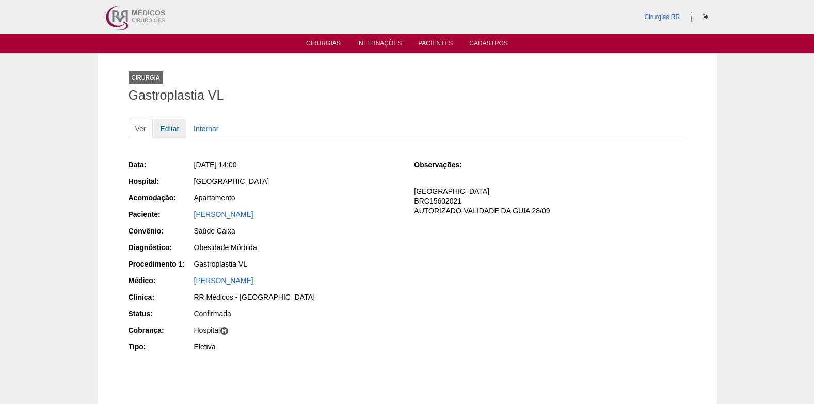
click at [167, 128] on link "Editar" at bounding box center [170, 129] width 33 height 20
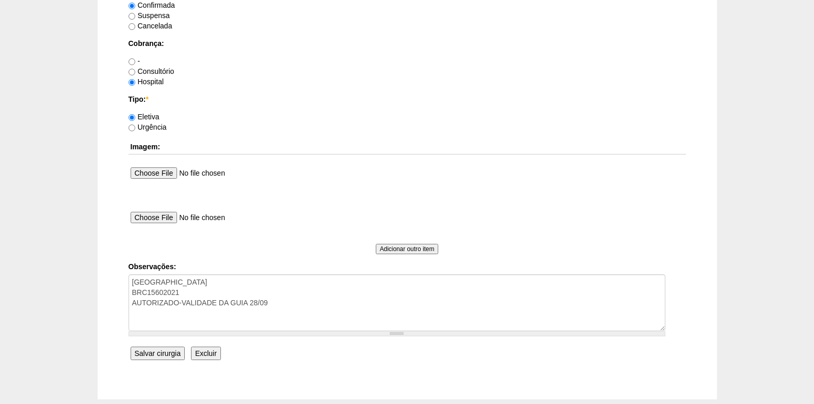
scroll to position [927, 0]
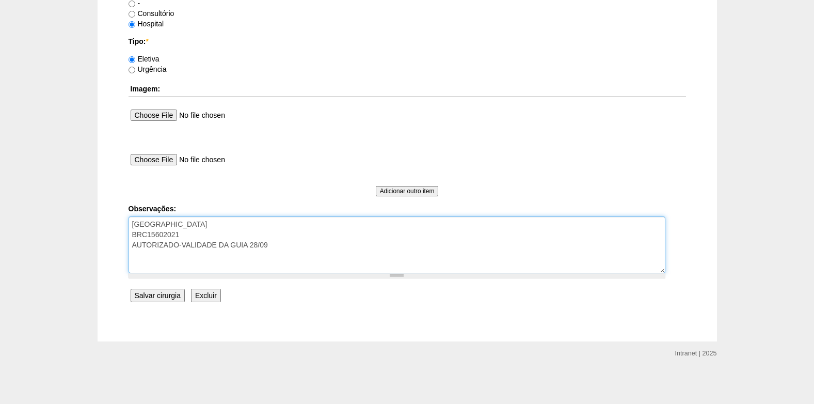
drag, startPoint x: 196, startPoint y: 235, endPoint x: 107, endPoint y: 235, distance: 88.8
paste textarea "BRC15714576"
click at [288, 242] on textarea "FATURADA HOSPITAL BRC15602021 AUTORIZADO-VALIDADE DA GUIA 28/09" at bounding box center [397, 244] width 537 height 57
type textarea "FATURADA HOSPITAL BRC15714576 AUTORIZADO-VALIDADE DA GUIA 28/09 hor disp 14h30"
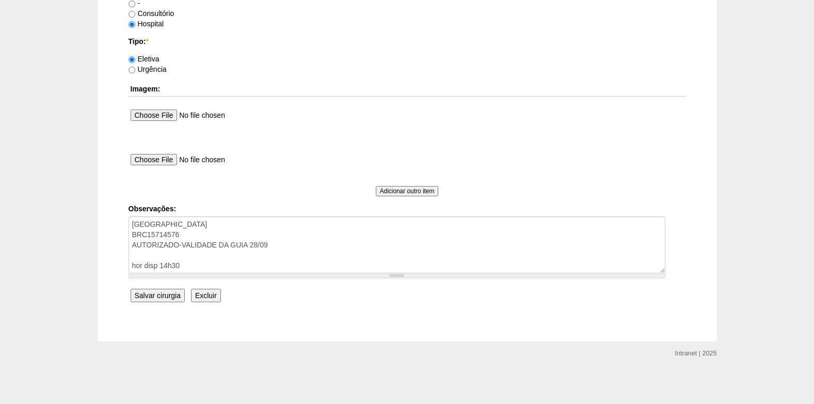
click at [154, 294] on input "Salvar cirurgia" at bounding box center [158, 295] width 54 height 13
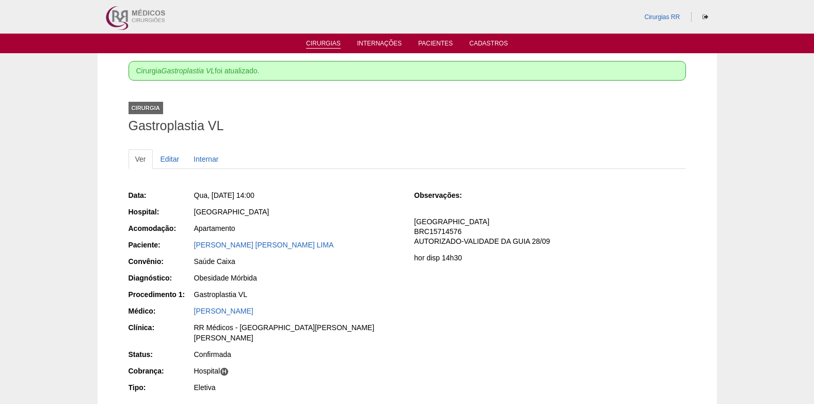
click at [324, 45] on link "Cirurgias" at bounding box center [323, 44] width 35 height 9
